Goal: Transaction & Acquisition: Purchase product/service

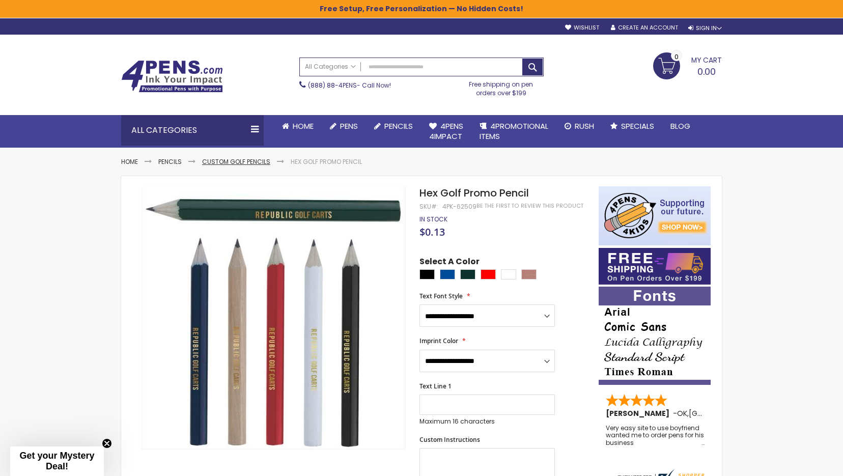
click at [251, 161] on link "Custom Golf Pencils" at bounding box center [236, 161] width 68 height 9
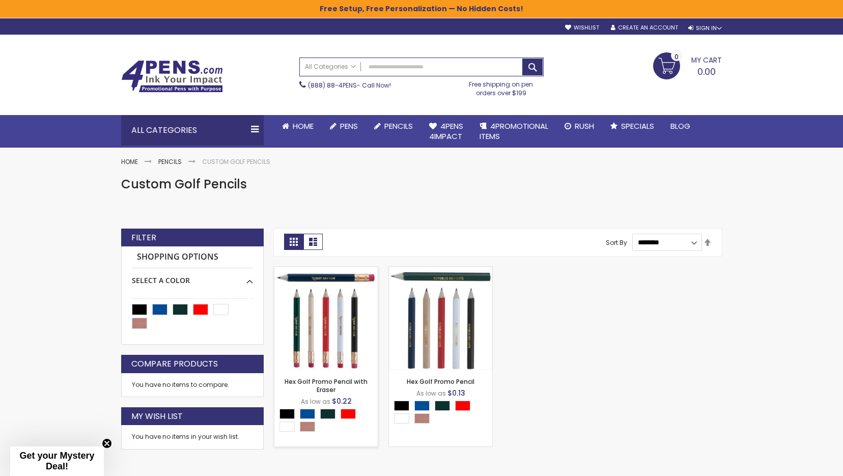
click at [329, 327] on img at bounding box center [325, 318] width 103 height 103
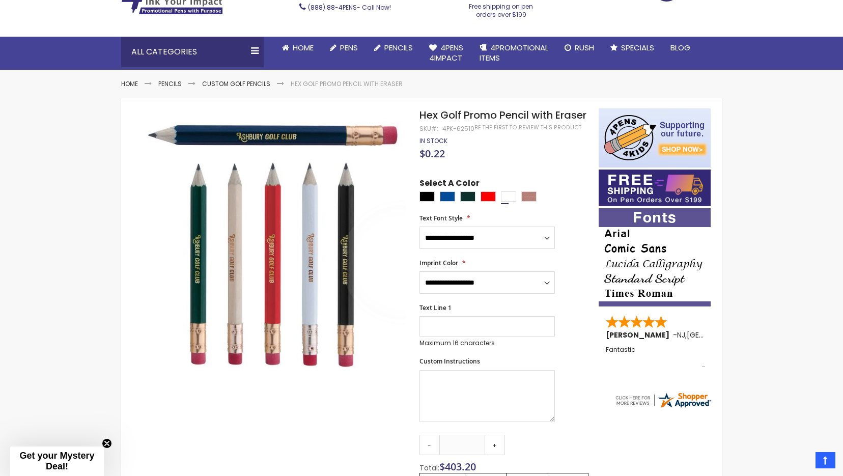
scroll to position [77, 0]
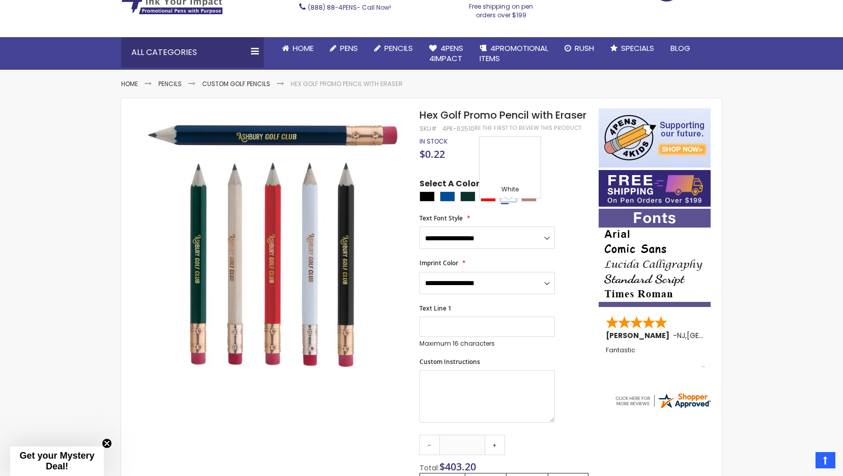
click at [506, 201] on div "White" at bounding box center [508, 196] width 15 height 10
type input "****"
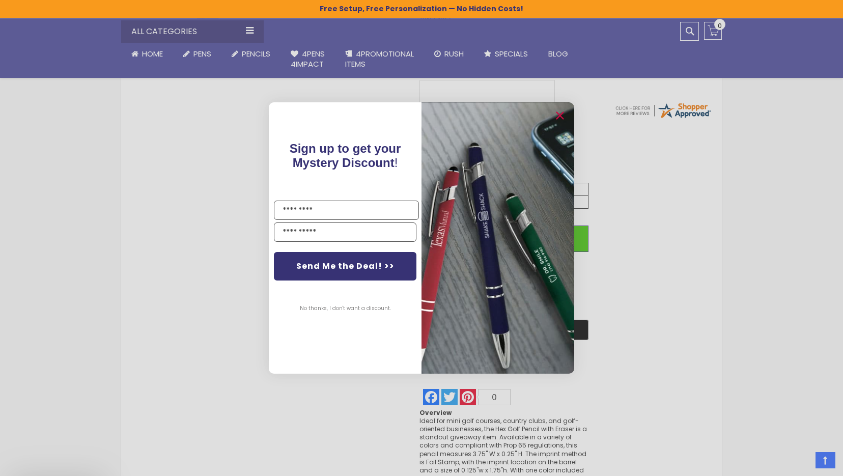
scroll to position [398, 0]
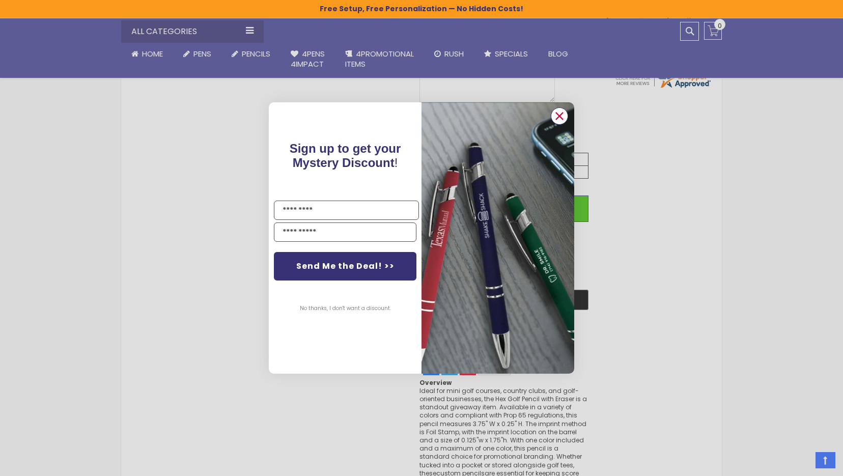
click at [563, 116] on circle "Close dialog" at bounding box center [559, 115] width 15 height 15
